Goal: Task Accomplishment & Management: Manage account settings

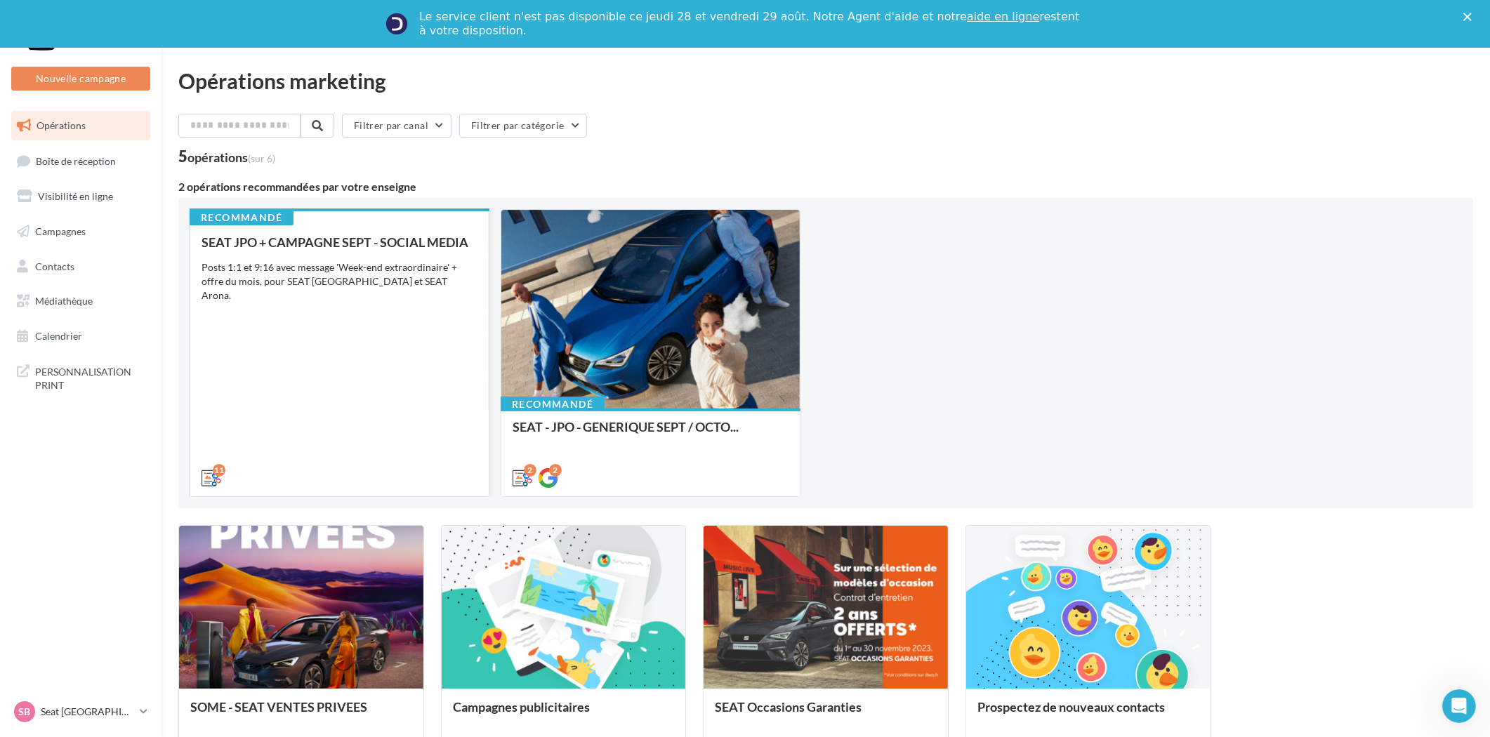
click at [369, 282] on div "Posts 1:1 et 9:16 avec message 'Week-end extraordinaire' + offre du mois, pour …" at bounding box center [339, 281] width 276 height 42
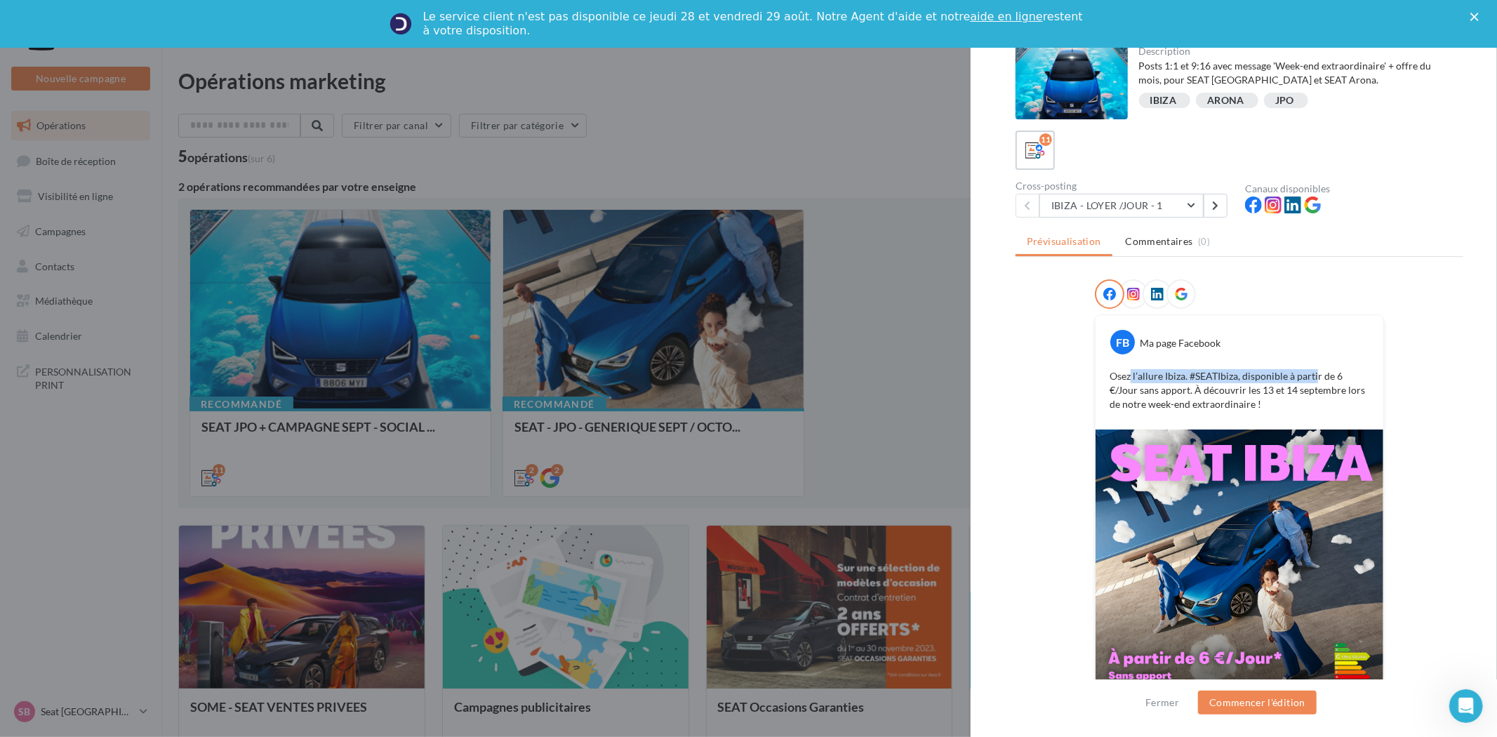
drag, startPoint x: 1128, startPoint y: 373, endPoint x: 1311, endPoint y: 375, distance: 183.9
click at [1311, 375] on p "Osez l’allure Ibiza. #SEATIbiza, disponible à partir de 6 €/Jour sans apport. À…" at bounding box center [1240, 390] width 260 height 42
click at [1324, 349] on div "FB Ma page Facebook" at bounding box center [1239, 337] width 281 height 36
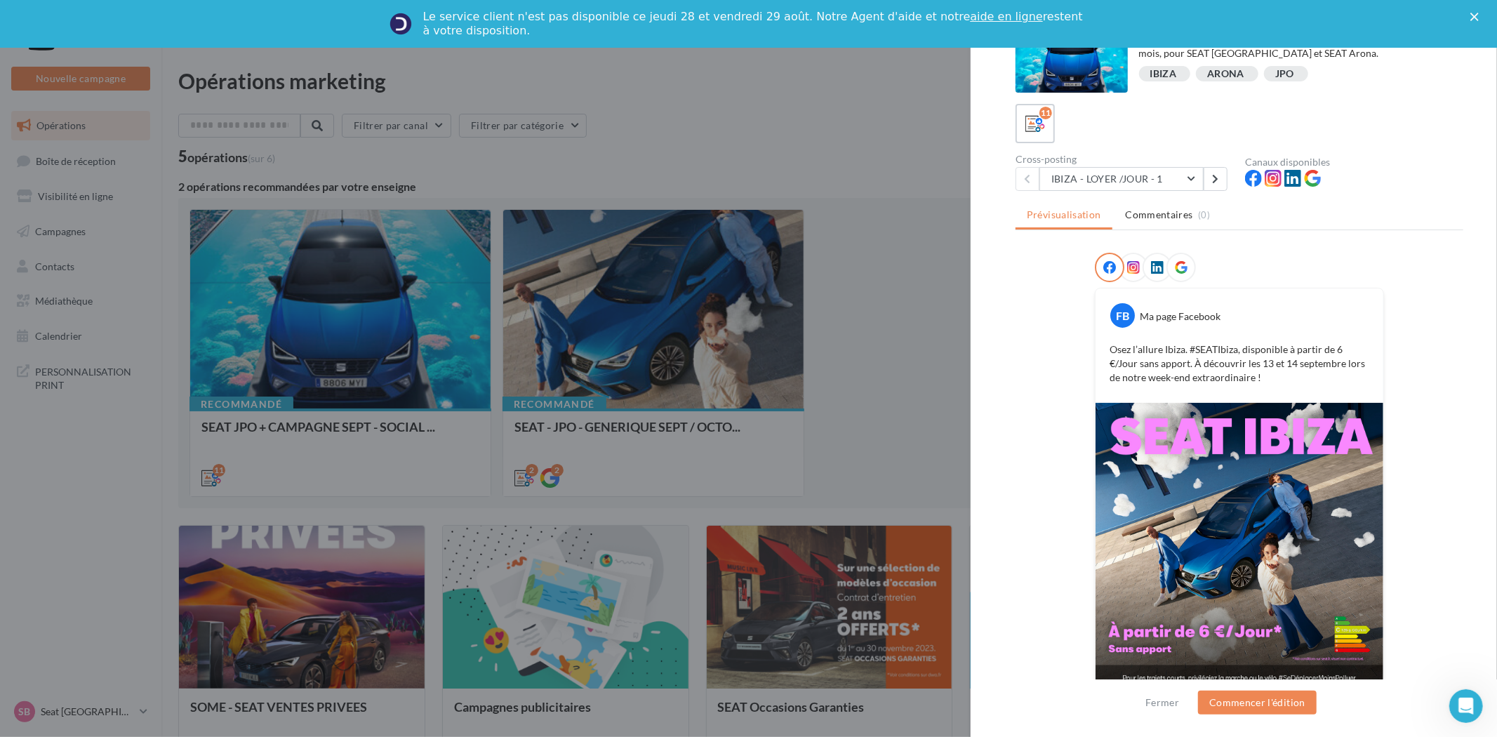
scroll to position [41, 0]
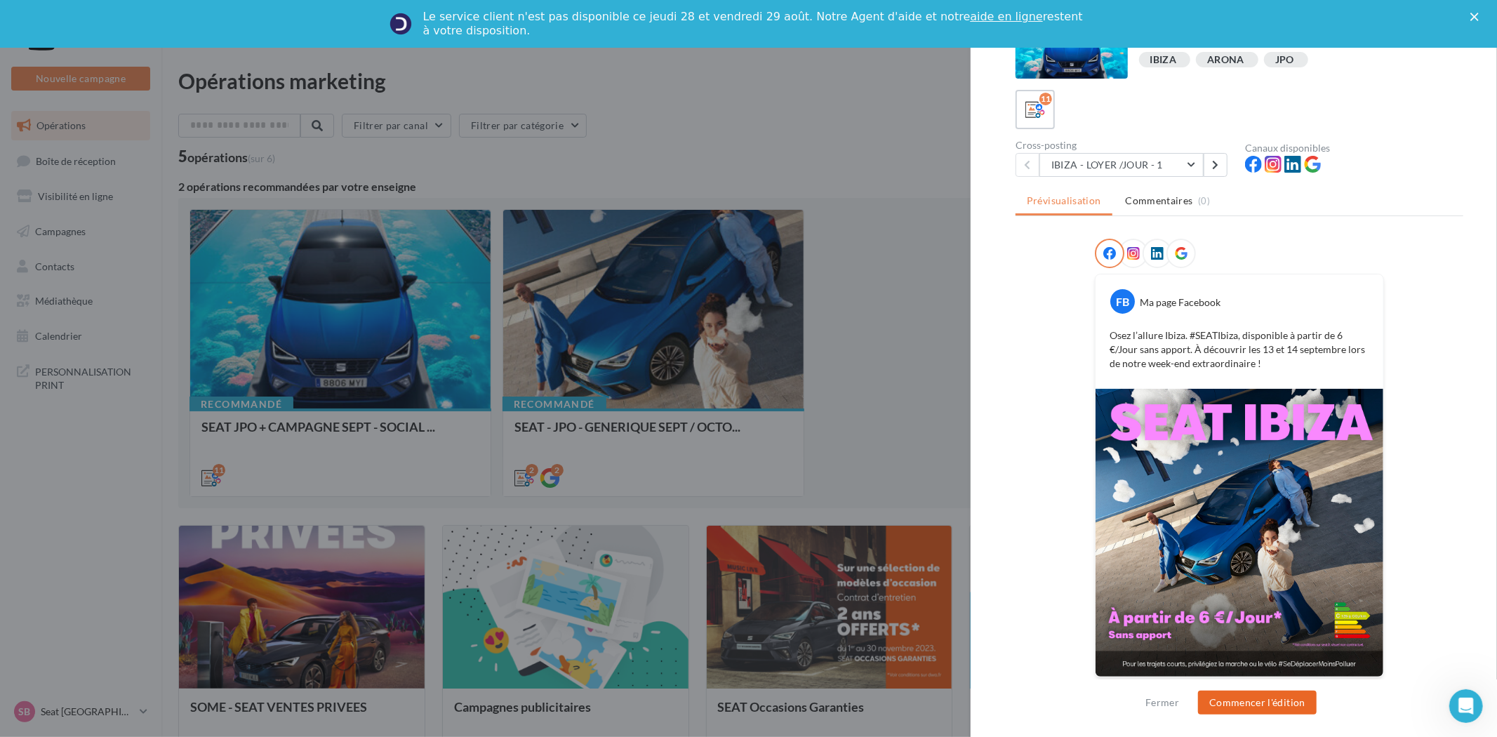
click at [1236, 699] on button "Commencer l'édition" at bounding box center [1257, 703] width 119 height 24
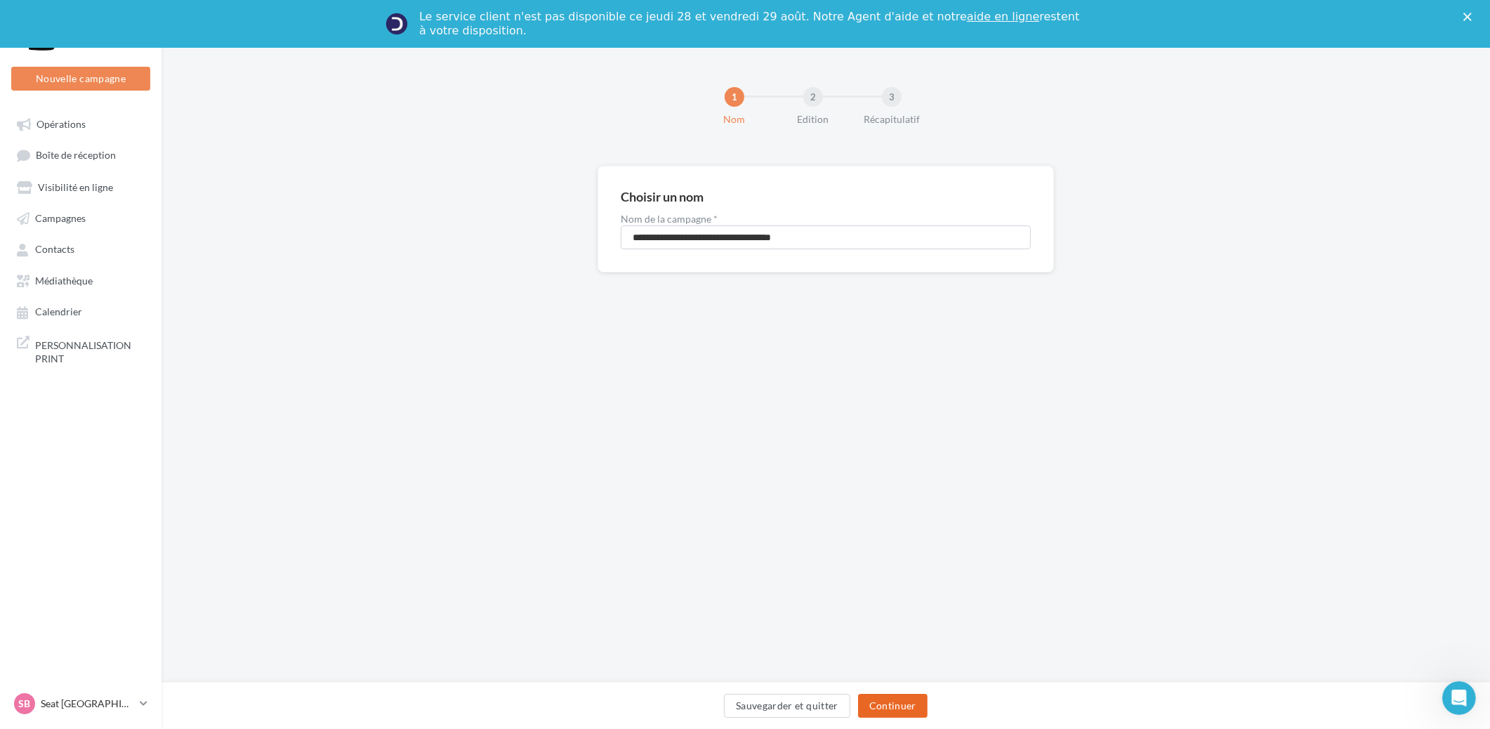
click at [904, 702] on button "Continuer" at bounding box center [893, 706] width 70 height 24
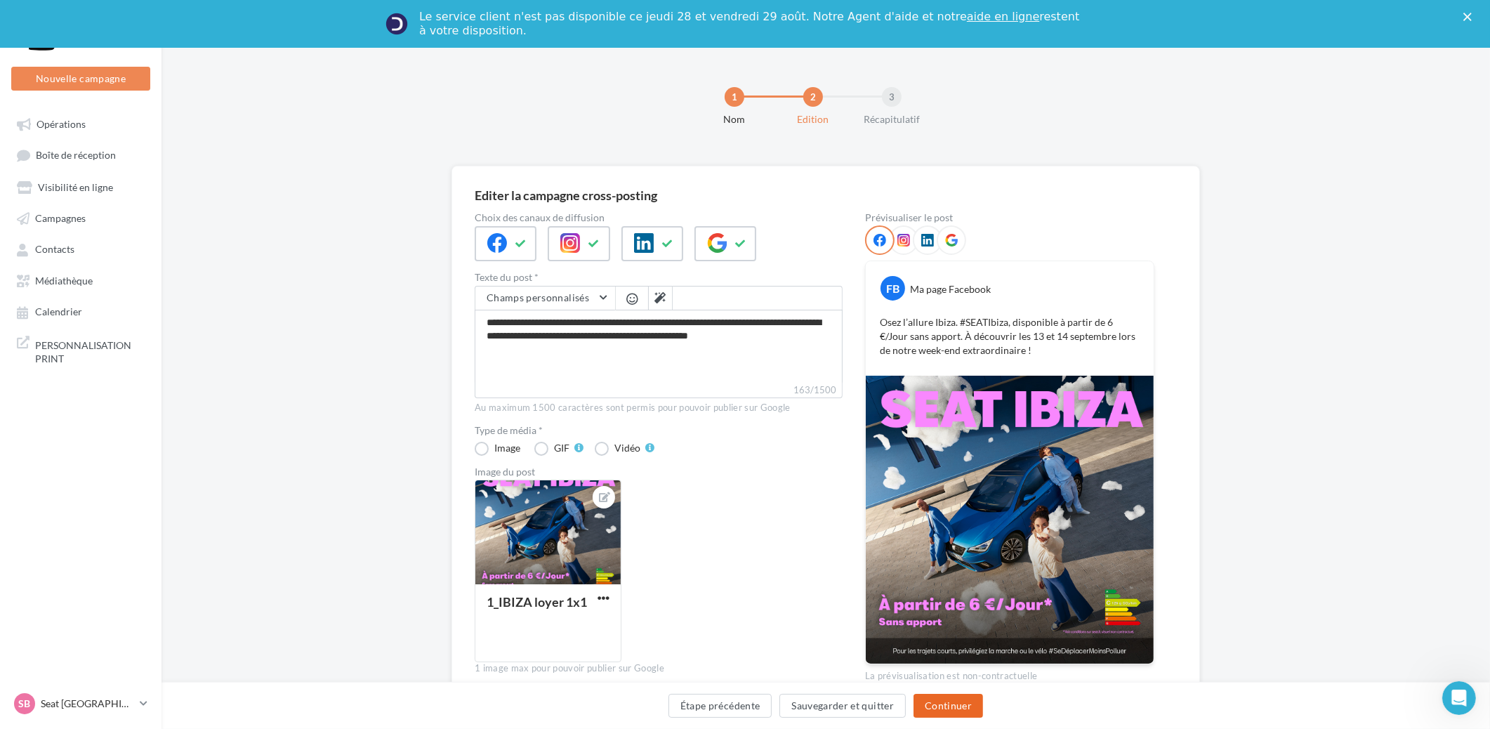
click at [951, 709] on button "Continuer" at bounding box center [948, 706] width 70 height 24
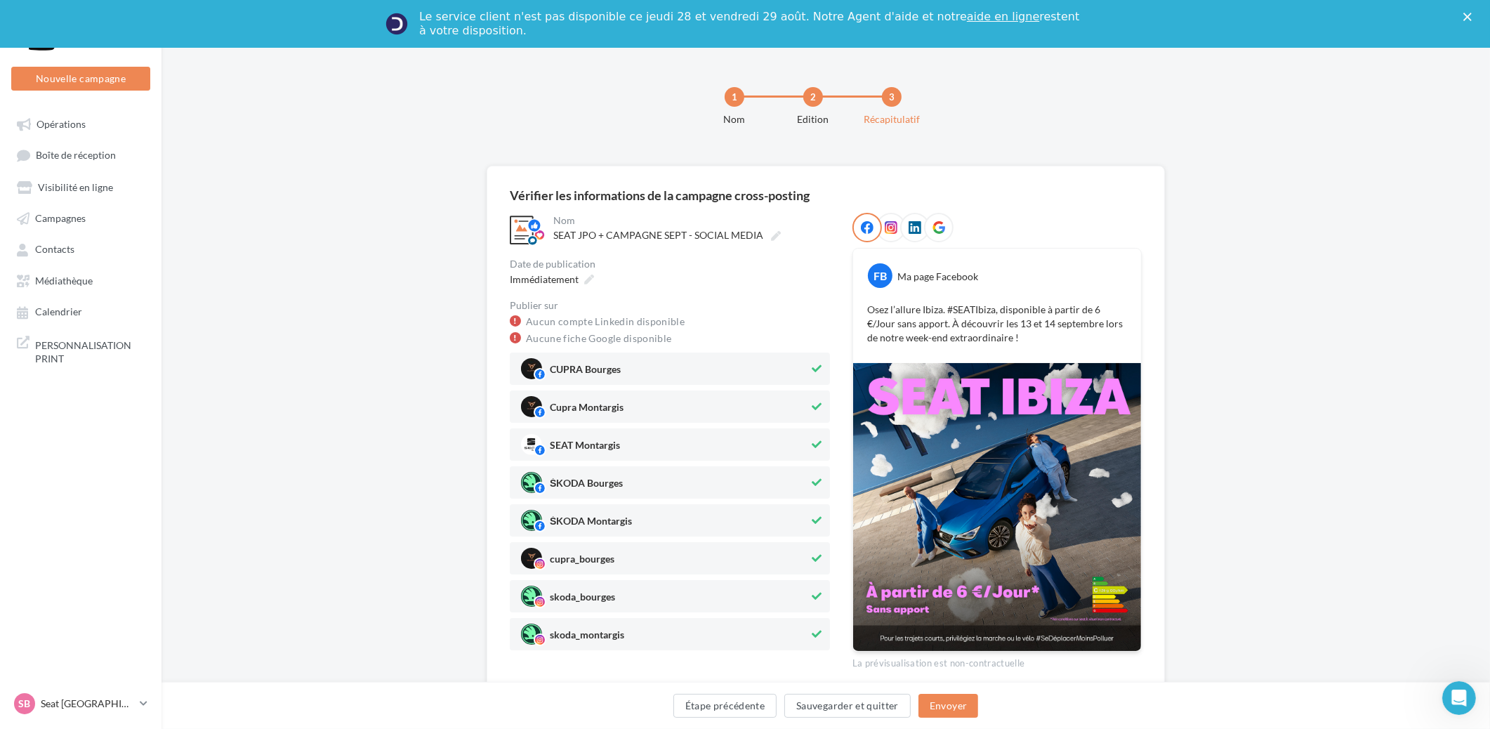
click at [726, 367] on span "CUPRA Bourges" at bounding box center [665, 368] width 288 height 21
click at [816, 402] on icon at bounding box center [817, 407] width 10 height 10
click at [819, 439] on icon at bounding box center [817, 444] width 10 height 10
click at [817, 475] on button at bounding box center [816, 482] width 15 height 17
drag, startPoint x: 819, startPoint y: 514, endPoint x: 818, endPoint y: 532, distance: 18.3
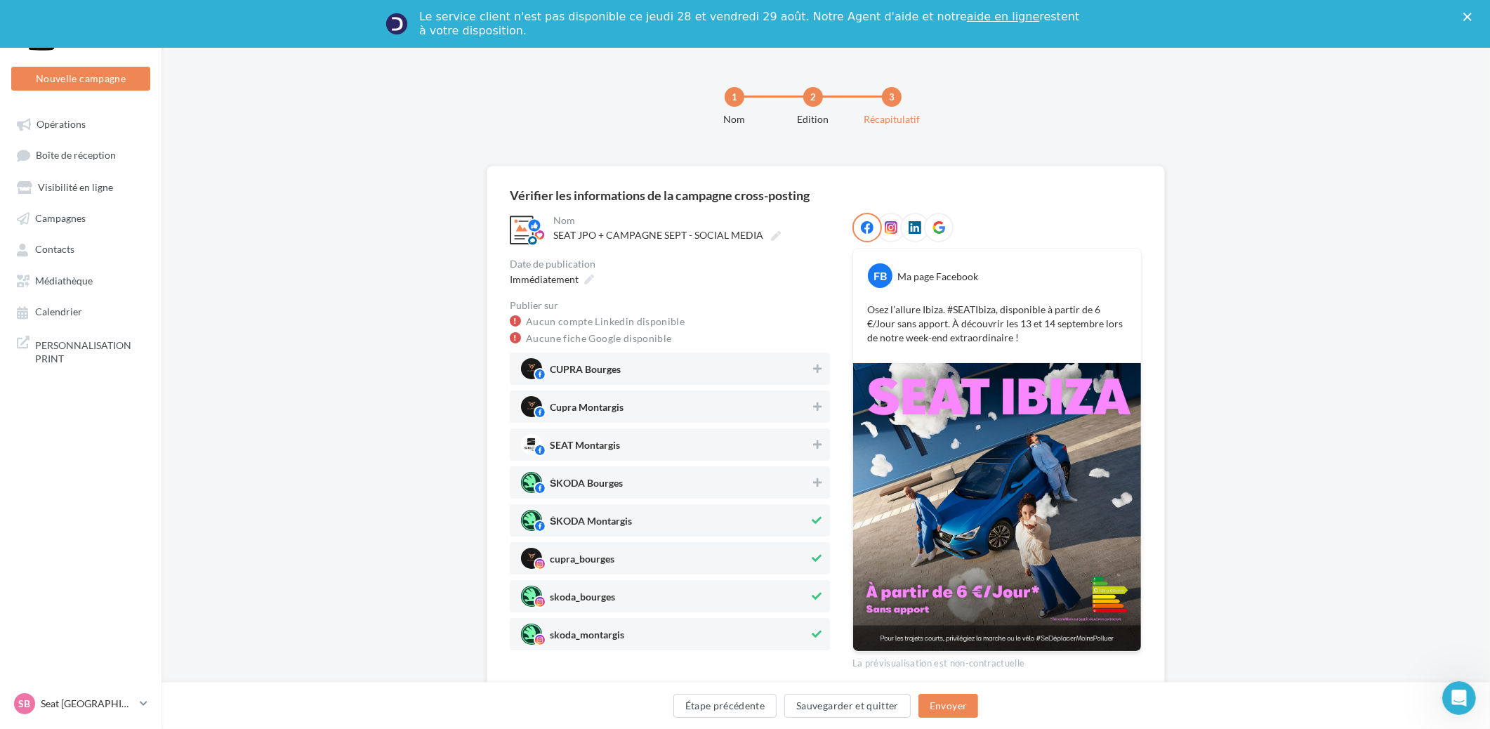
click at [819, 515] on icon at bounding box center [817, 520] width 10 height 10
click at [818, 557] on icon at bounding box center [817, 558] width 10 height 10
click at [813, 592] on icon at bounding box center [817, 596] width 10 height 10
click at [817, 635] on icon at bounding box center [817, 634] width 10 height 10
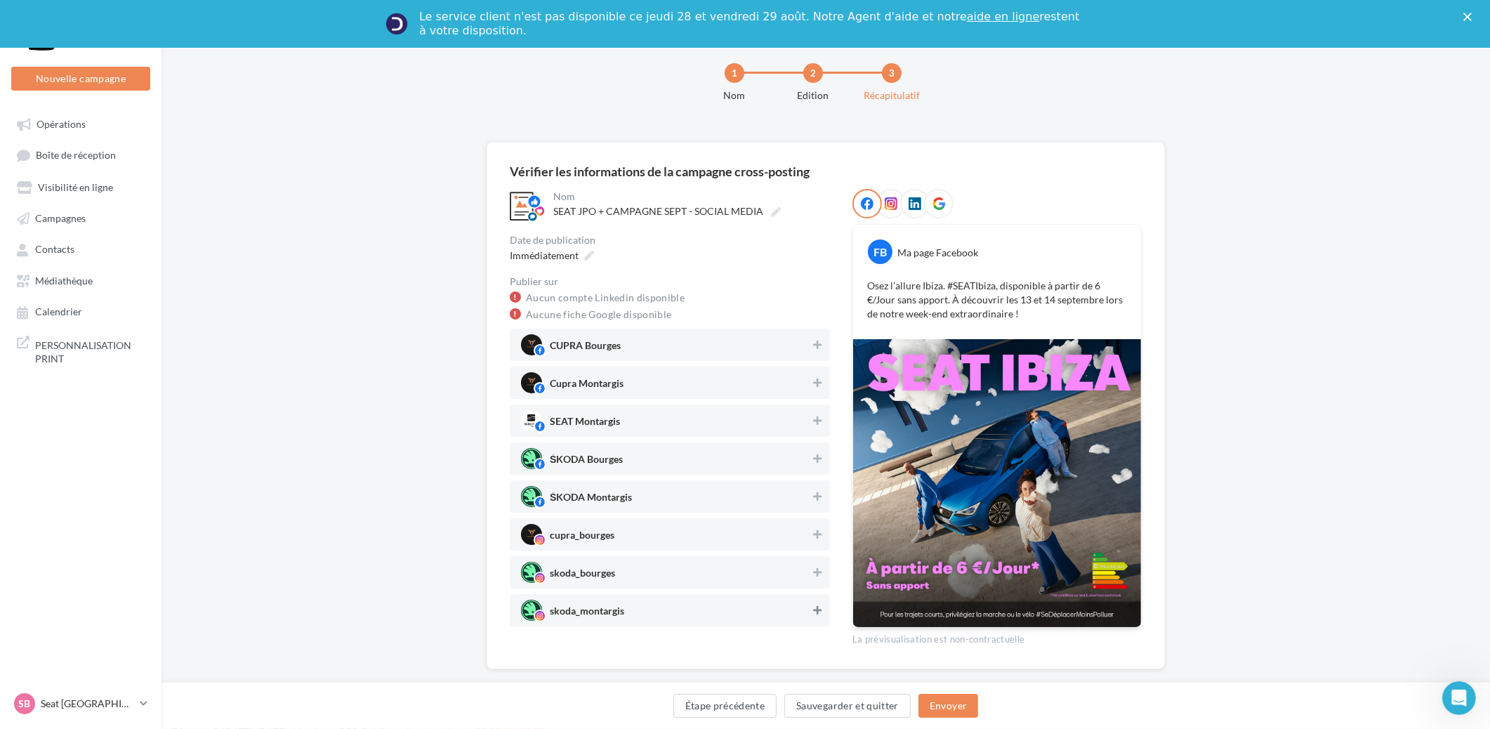
scroll to position [46, 0]
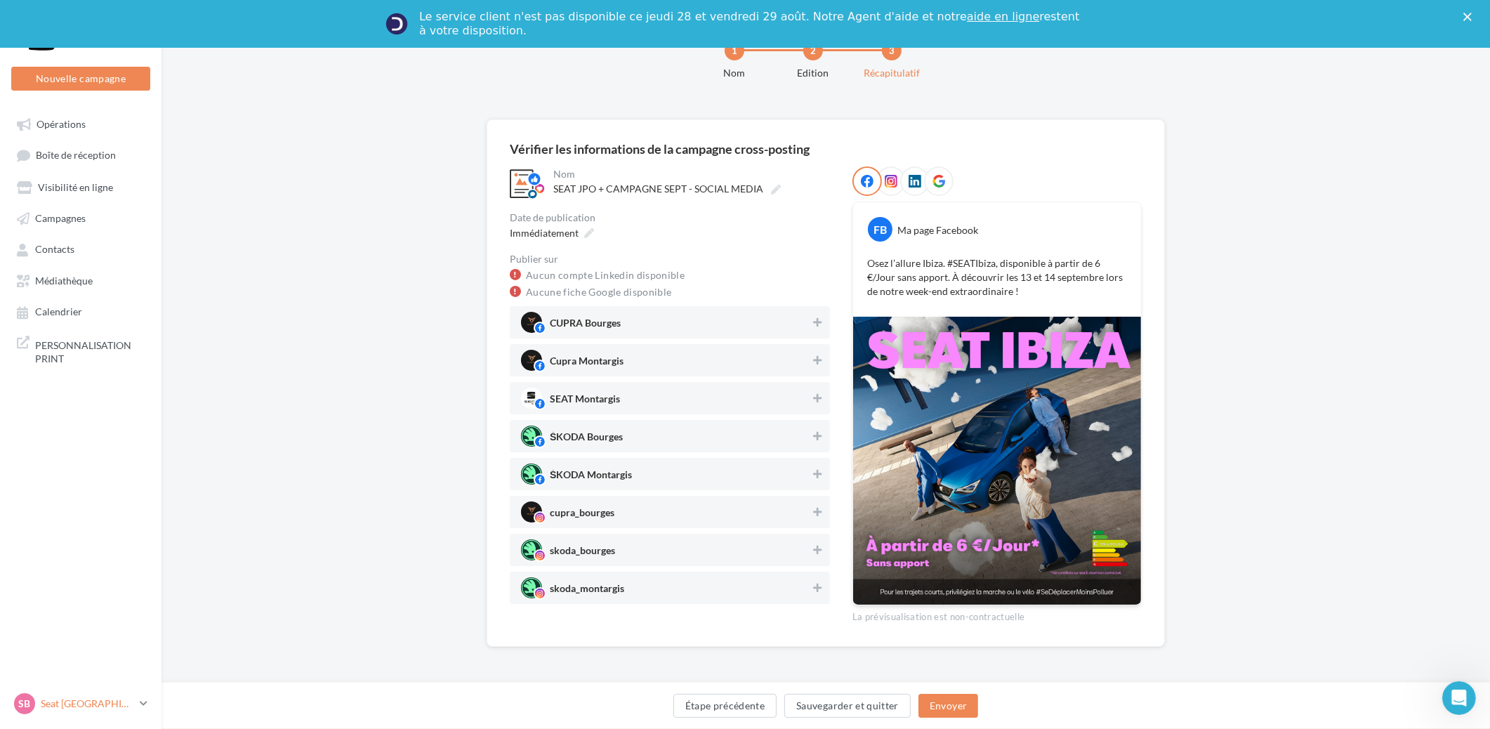
click at [87, 710] on p "Seat [GEOGRAPHIC_DATA]" at bounding box center [87, 703] width 93 height 14
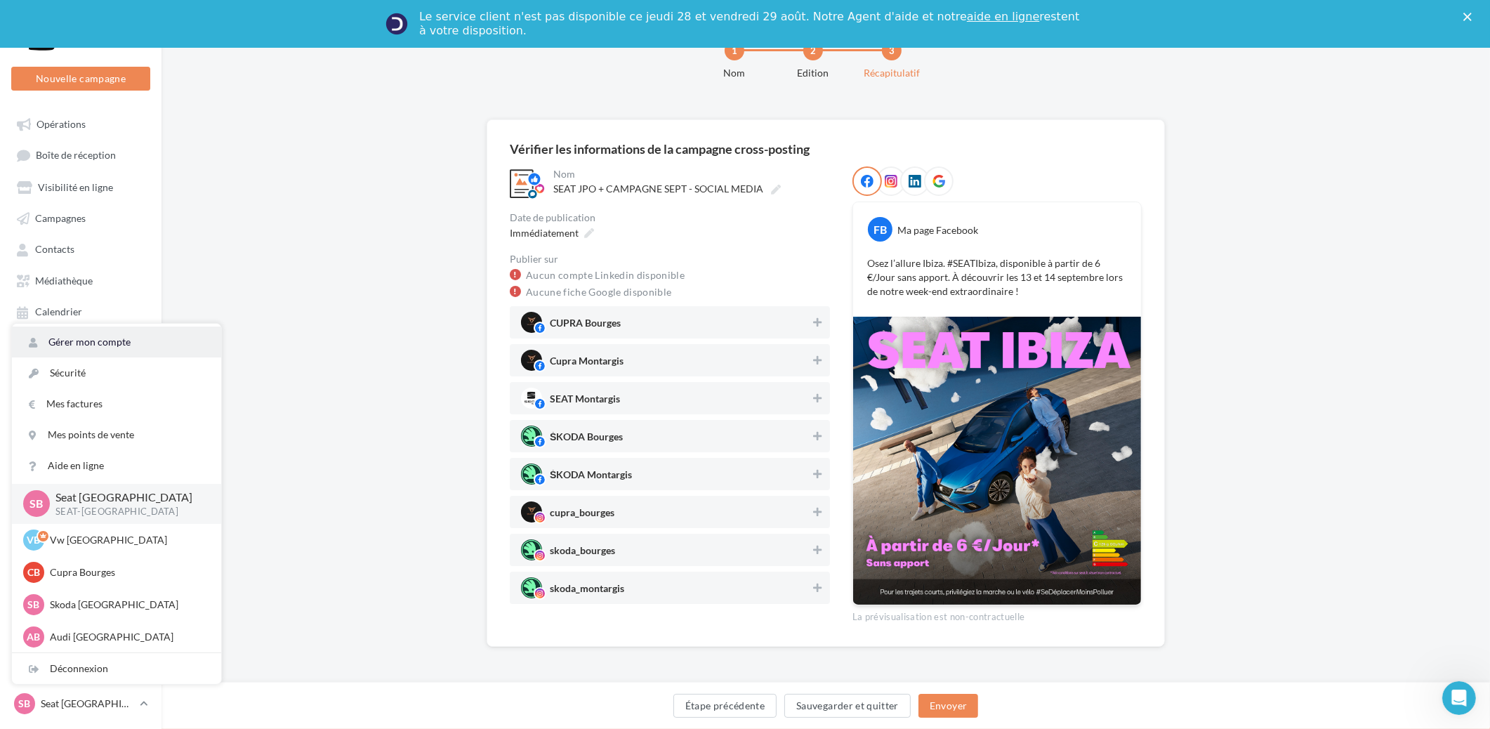
click at [108, 353] on link "Gérer mon compte" at bounding box center [116, 341] width 209 height 31
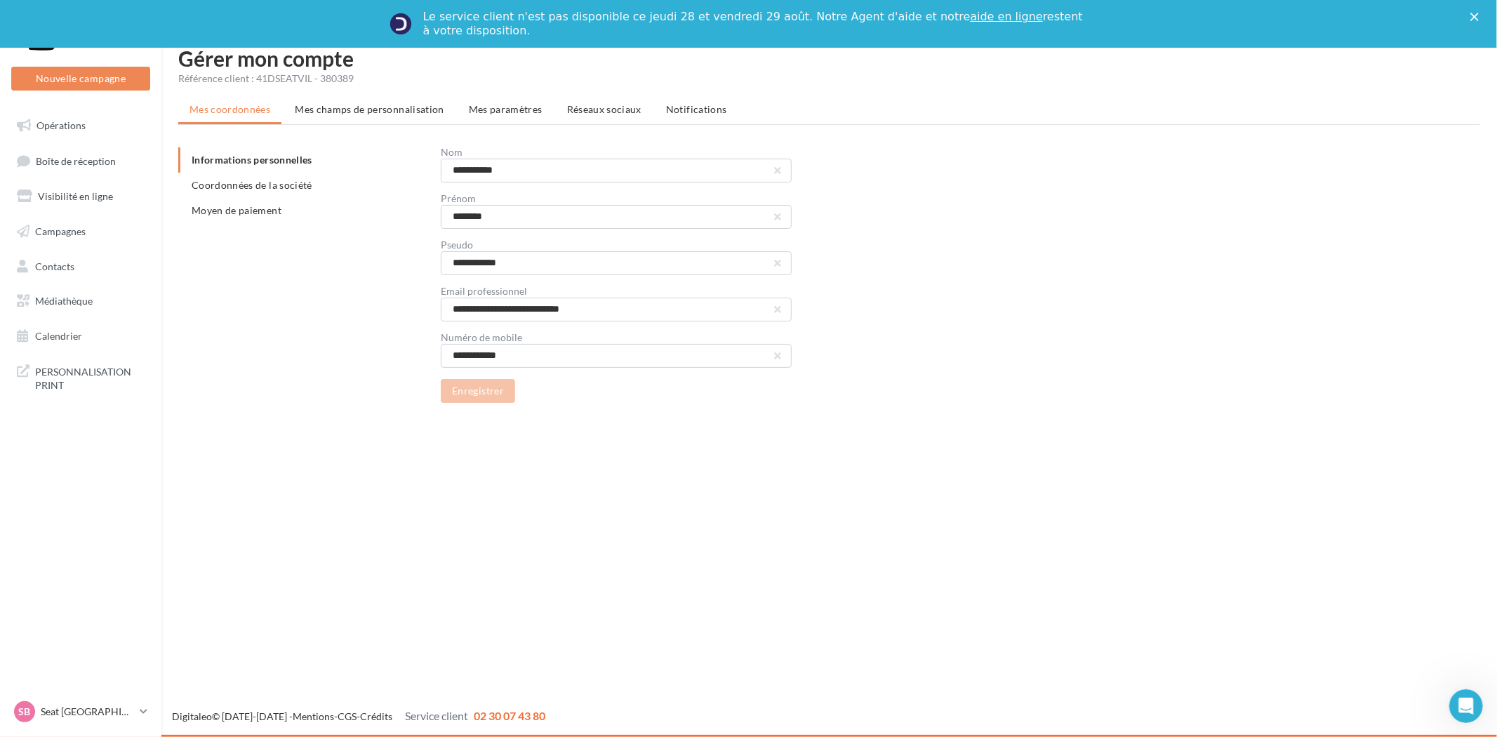
click at [567, 107] on span "Réseaux sociaux" at bounding box center [604, 109] width 74 height 12
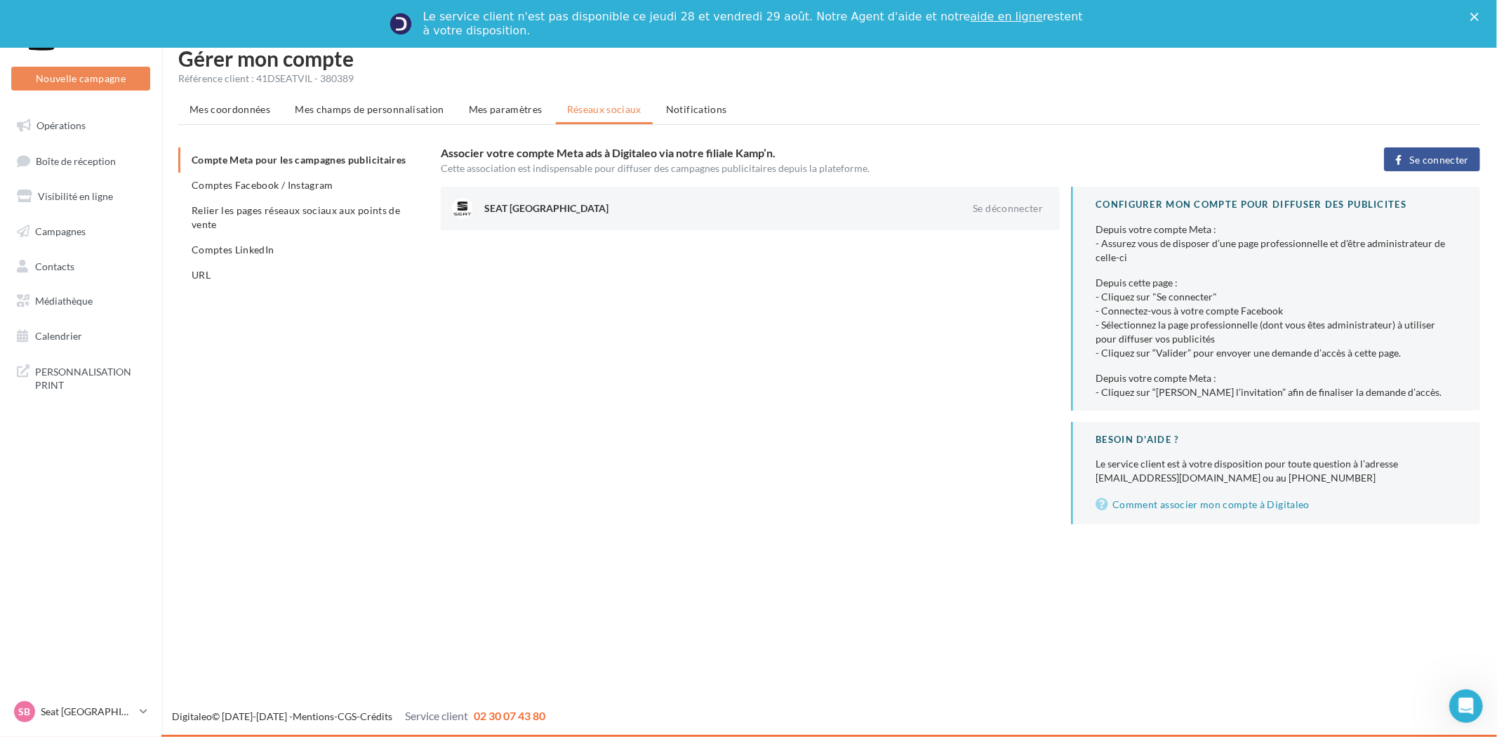
click at [515, 211] on div "SEAT [GEOGRAPHIC_DATA]" at bounding box center [710, 208] width 452 height 14
drag, startPoint x: 586, startPoint y: 207, endPoint x: 774, endPoint y: 211, distance: 187.5
click at [777, 211] on div "SEAT [GEOGRAPHIC_DATA]" at bounding box center [710, 208] width 452 height 14
click at [312, 185] on span "Comptes Facebook / Instagram" at bounding box center [263, 185] width 142 height 12
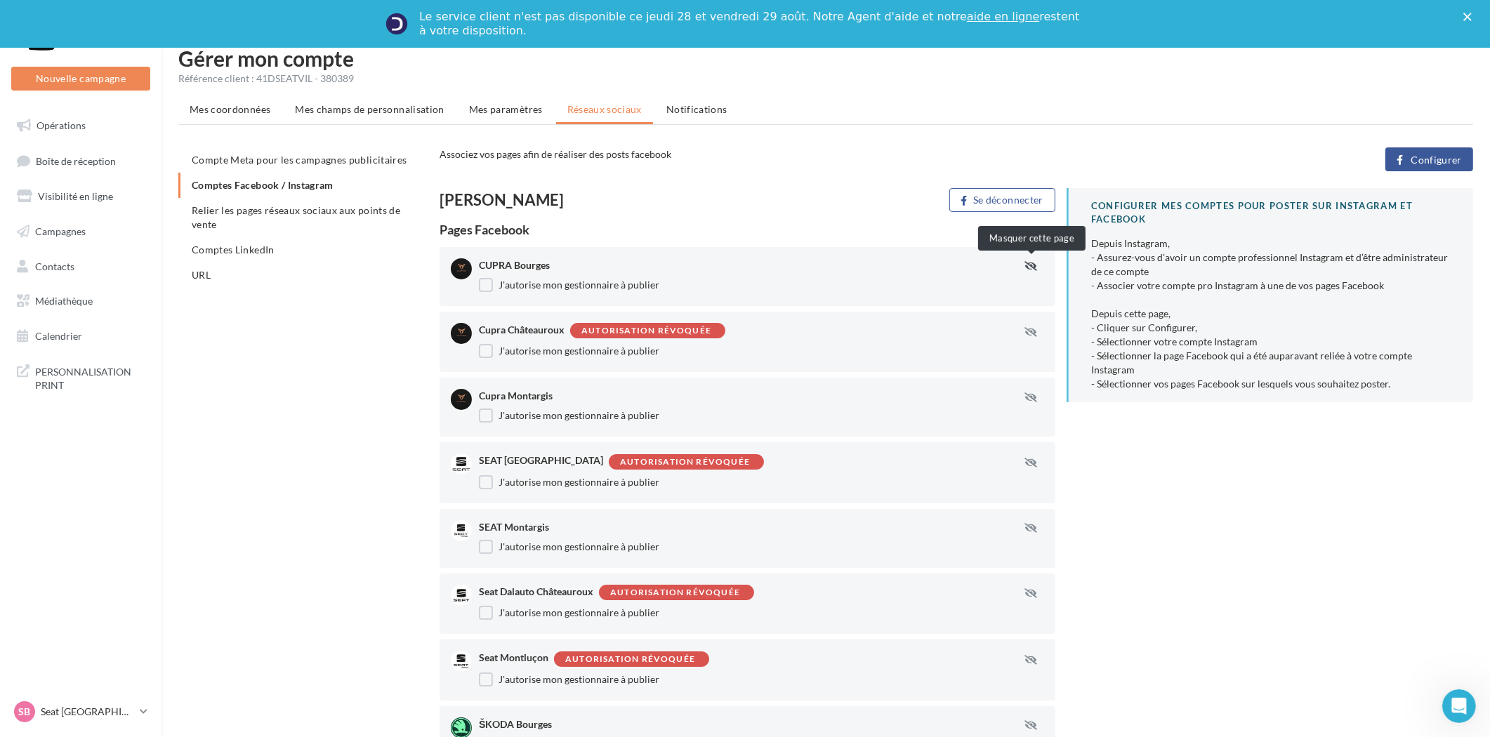
click at [1035, 261] on icon "button" at bounding box center [1030, 266] width 13 height 10
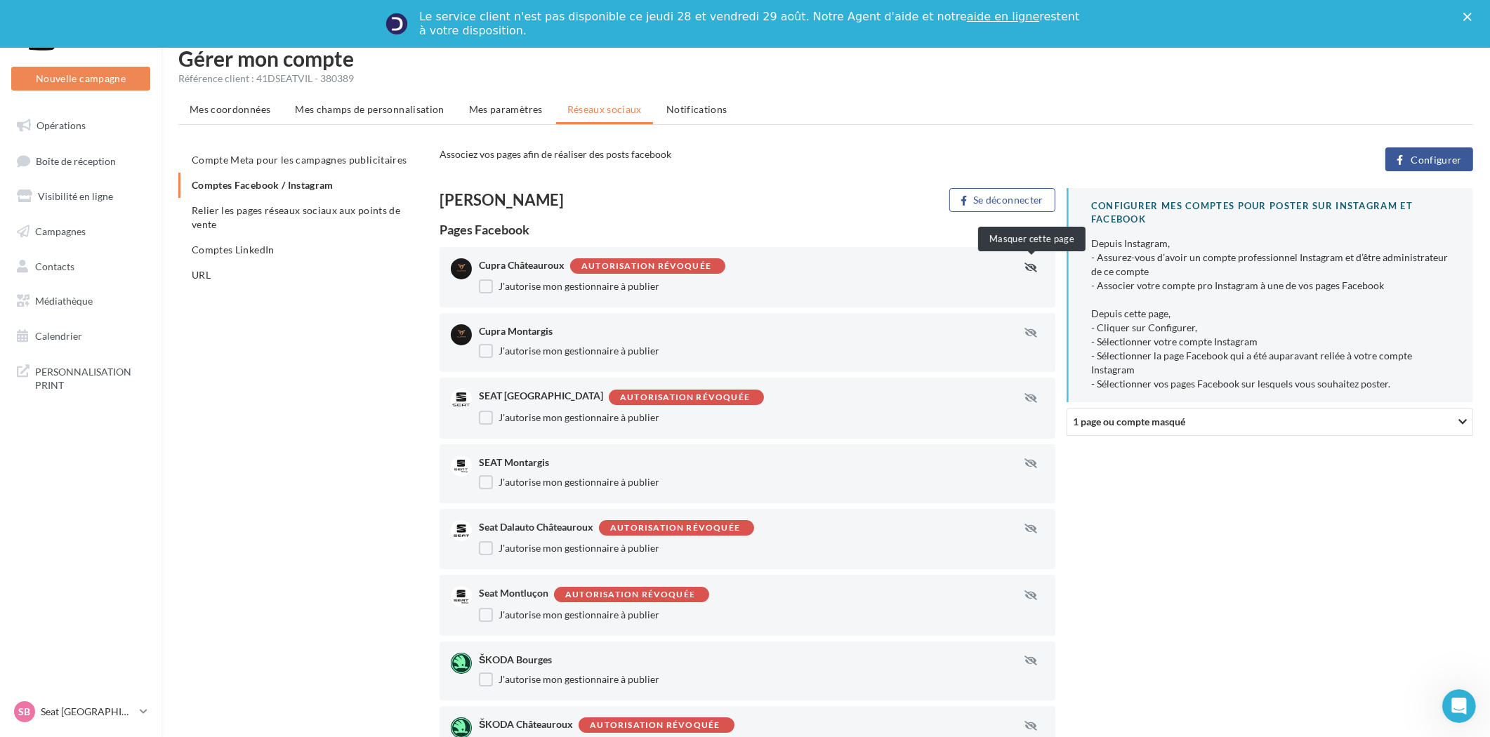
click at [1030, 265] on icon "button" at bounding box center [1030, 268] width 13 height 10
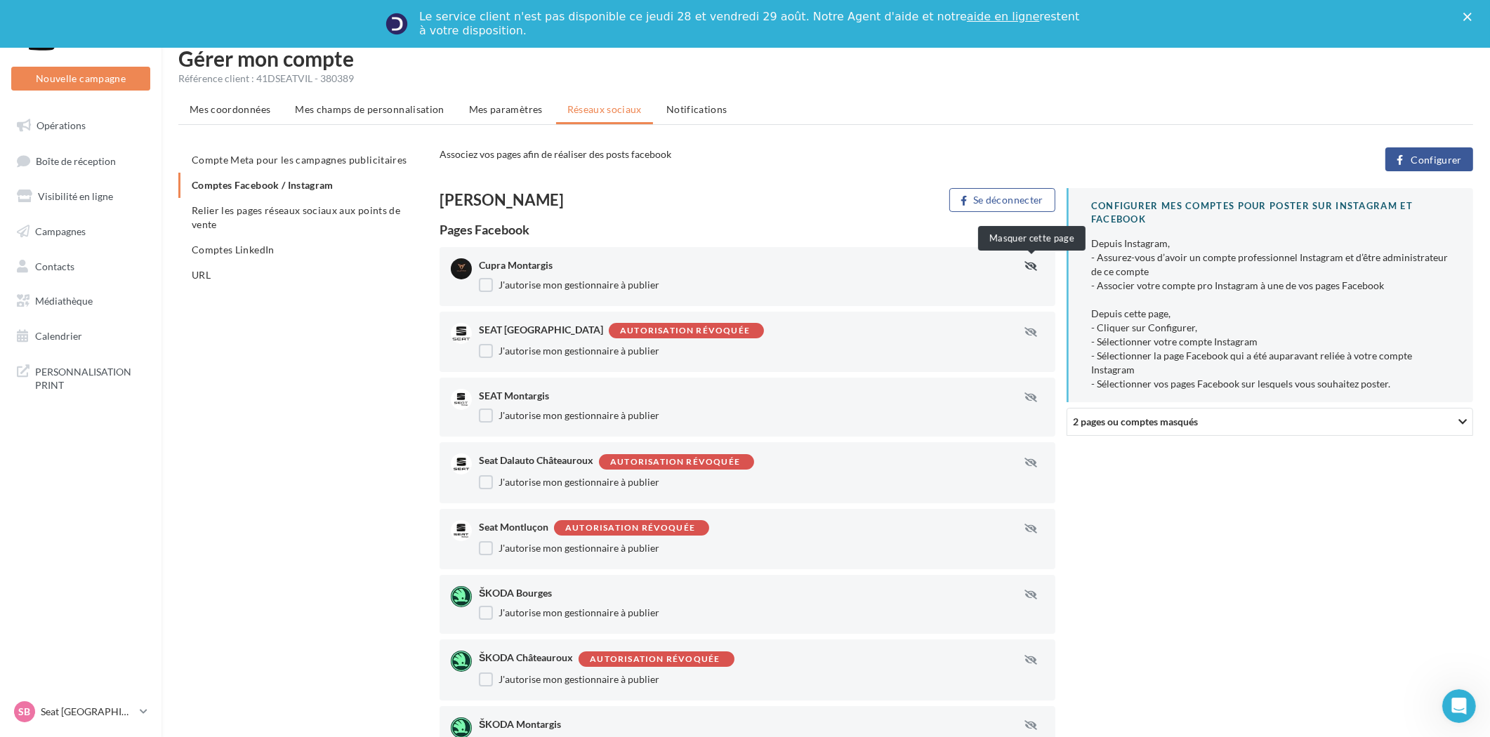
click at [1030, 265] on icon "button" at bounding box center [1030, 266] width 13 height 10
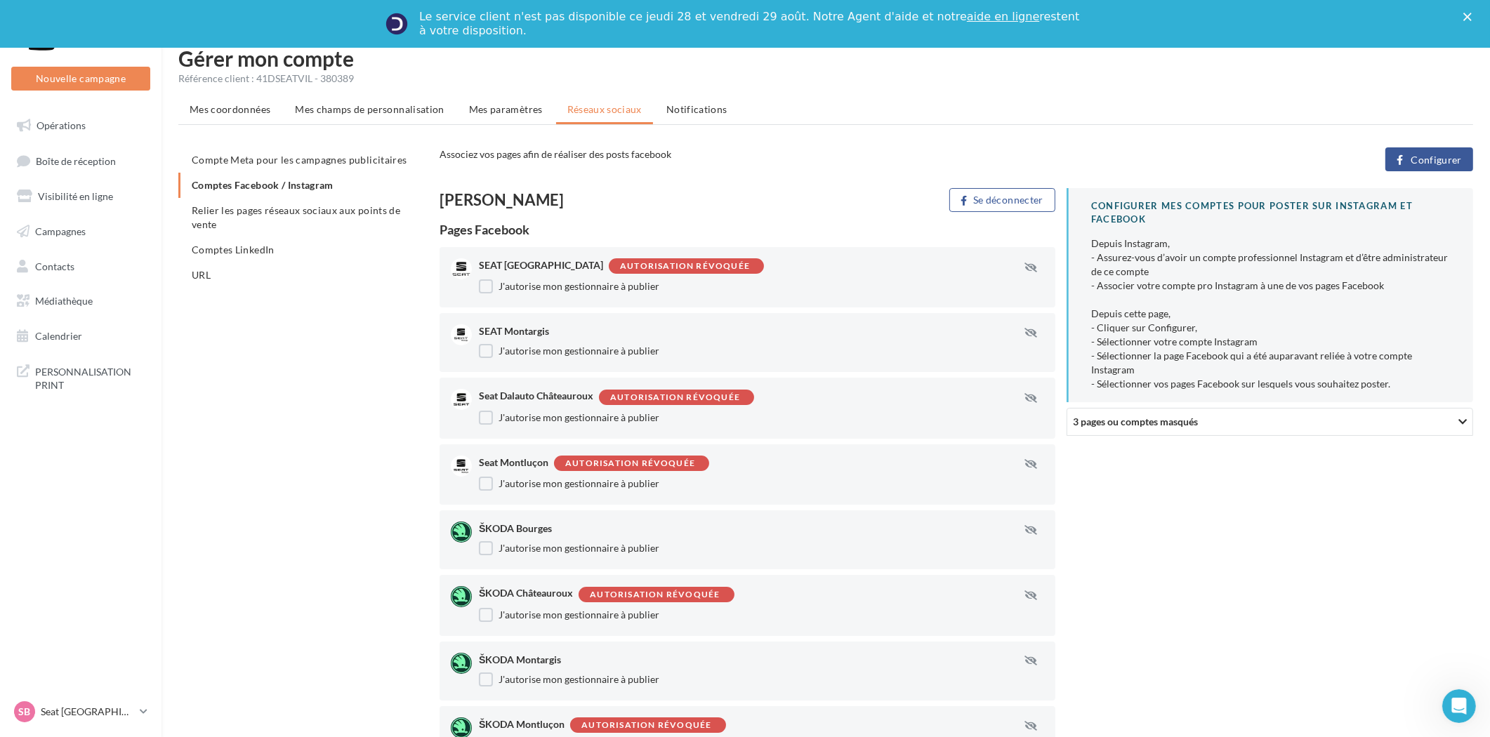
drag, startPoint x: 627, startPoint y: 265, endPoint x: 663, endPoint y: 265, distance: 35.8
click at [663, 265] on div "Autorisation révoquée" at bounding box center [685, 266] width 130 height 9
click at [722, 265] on div "SEAT Bourges Autorisation révoquée" at bounding box center [746, 265] width 534 height 15
click at [1421, 160] on span "Configurer" at bounding box center [1436, 159] width 51 height 11
